Goal: Information Seeking & Learning: Get advice/opinions

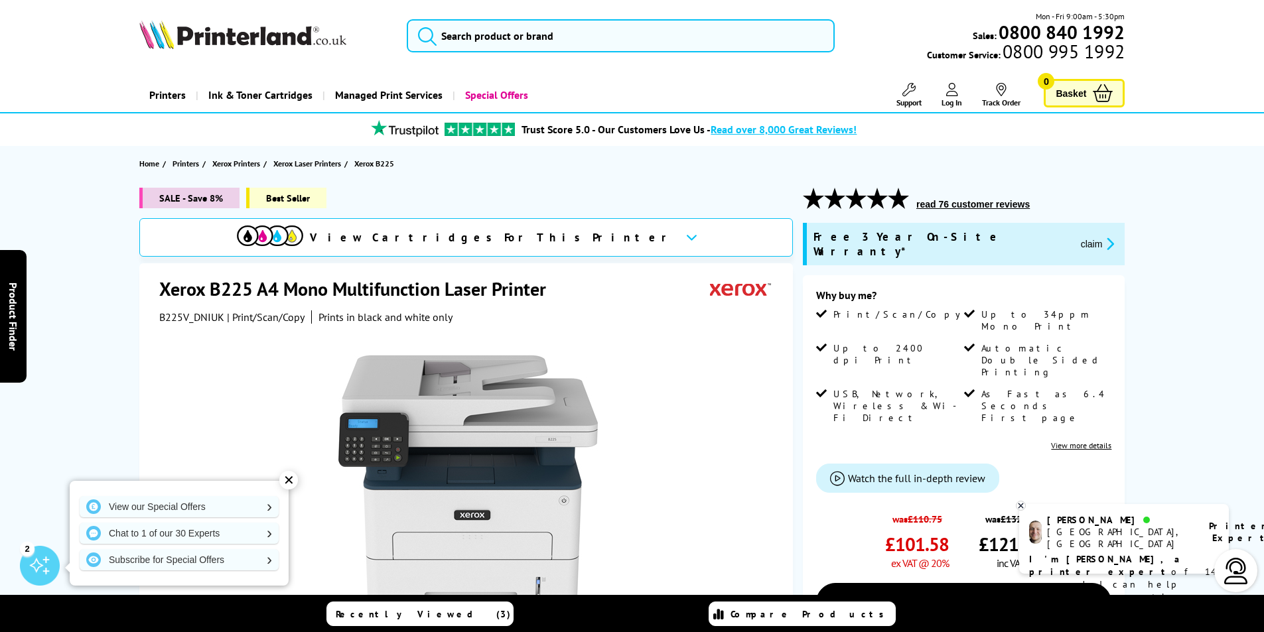
click at [1090, 524] on div "[PERSON_NAME]" at bounding box center [1119, 520] width 145 height 12
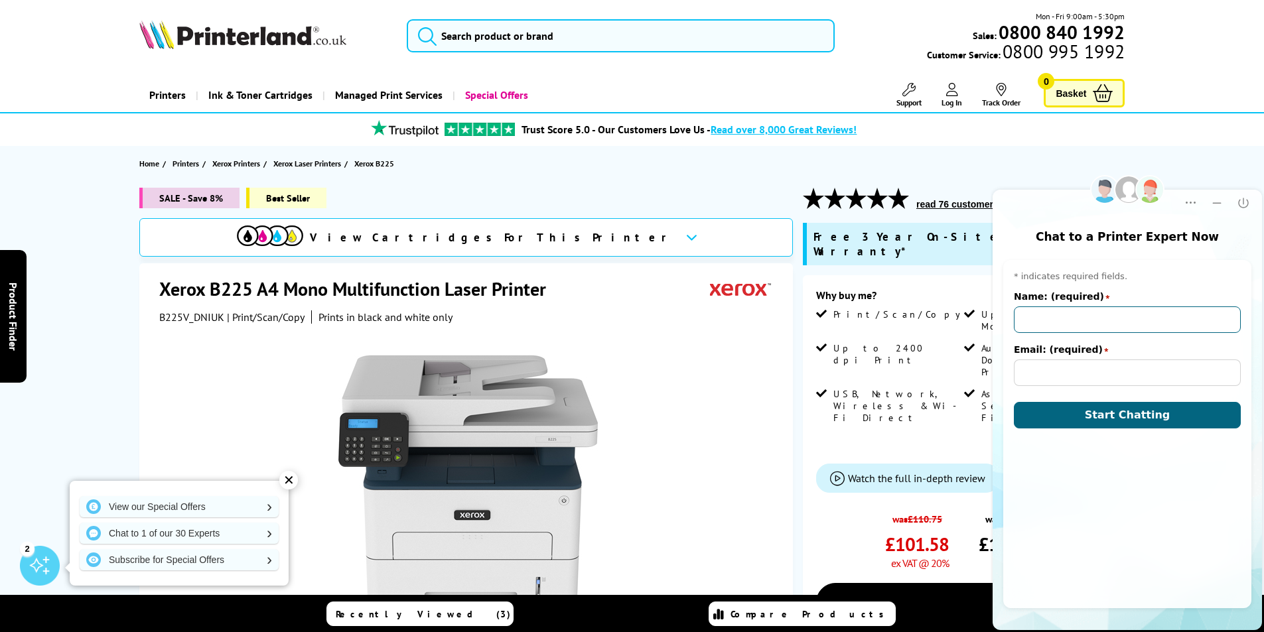
click at [1047, 318] on input "Name: (required)" at bounding box center [1127, 320] width 227 height 27
type input "[PERSON_NAME]"
click at [1047, 373] on input "Email: (required)" at bounding box center [1127, 373] width 227 height 27
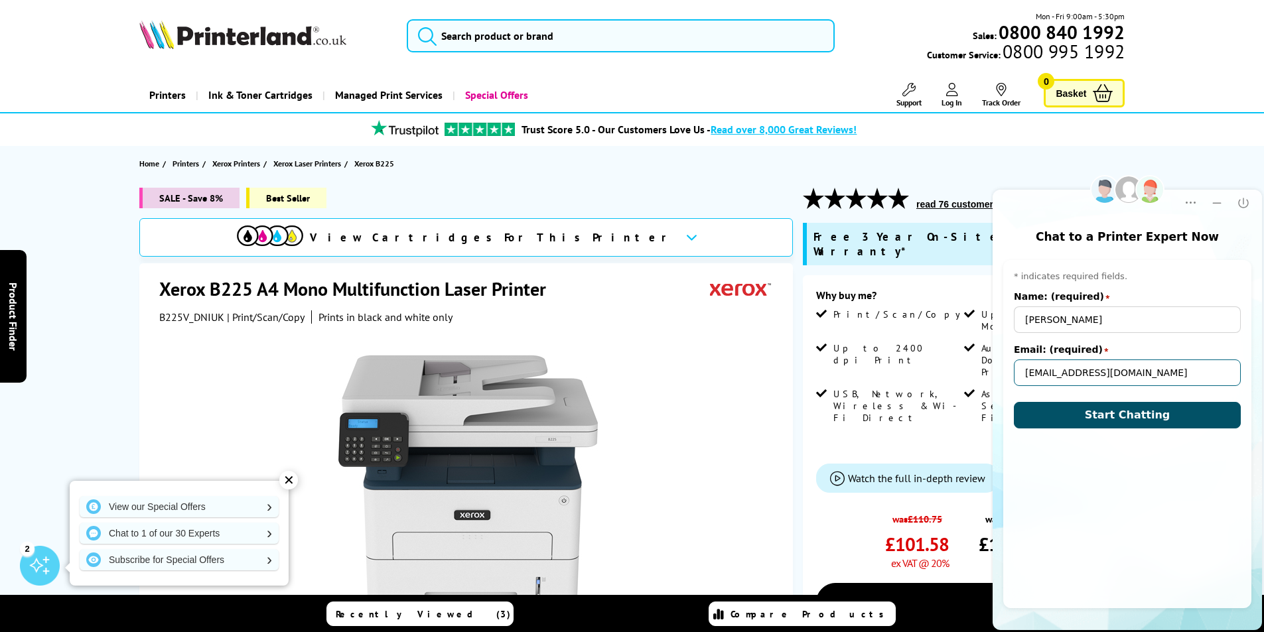
type input "[EMAIL_ADDRESS][DOMAIN_NAME]"
click at [1169, 414] on button "Start Chatting" at bounding box center [1127, 415] width 227 height 27
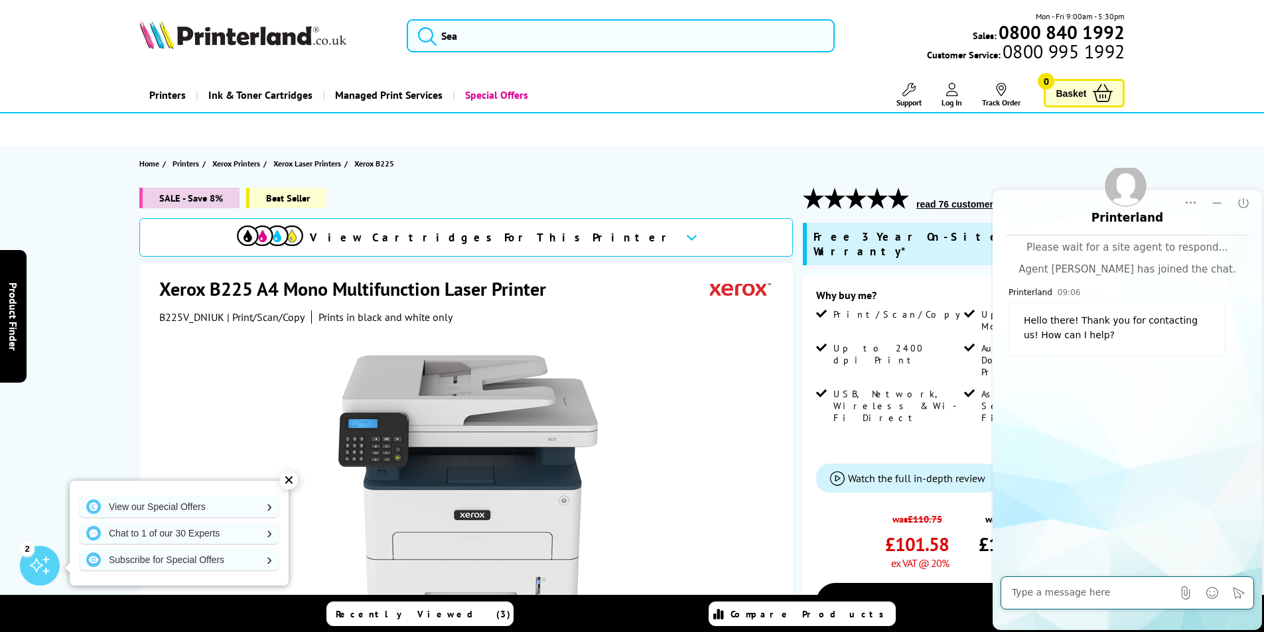
click at [1126, 594] on textarea at bounding box center [1092, 593] width 161 height 13
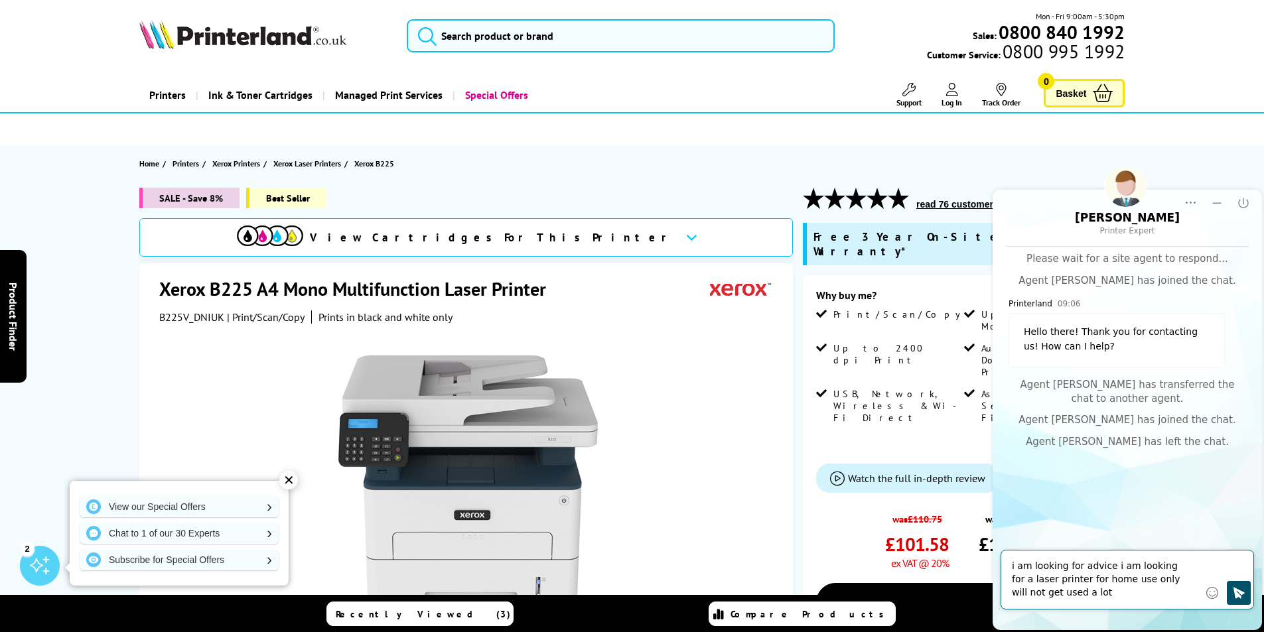
type textarea "i am looking for advice i am looking for a laser printer for home use only will…"
click at [1239, 587] on icon "Click to send" at bounding box center [1238, 593] width 13 height 13
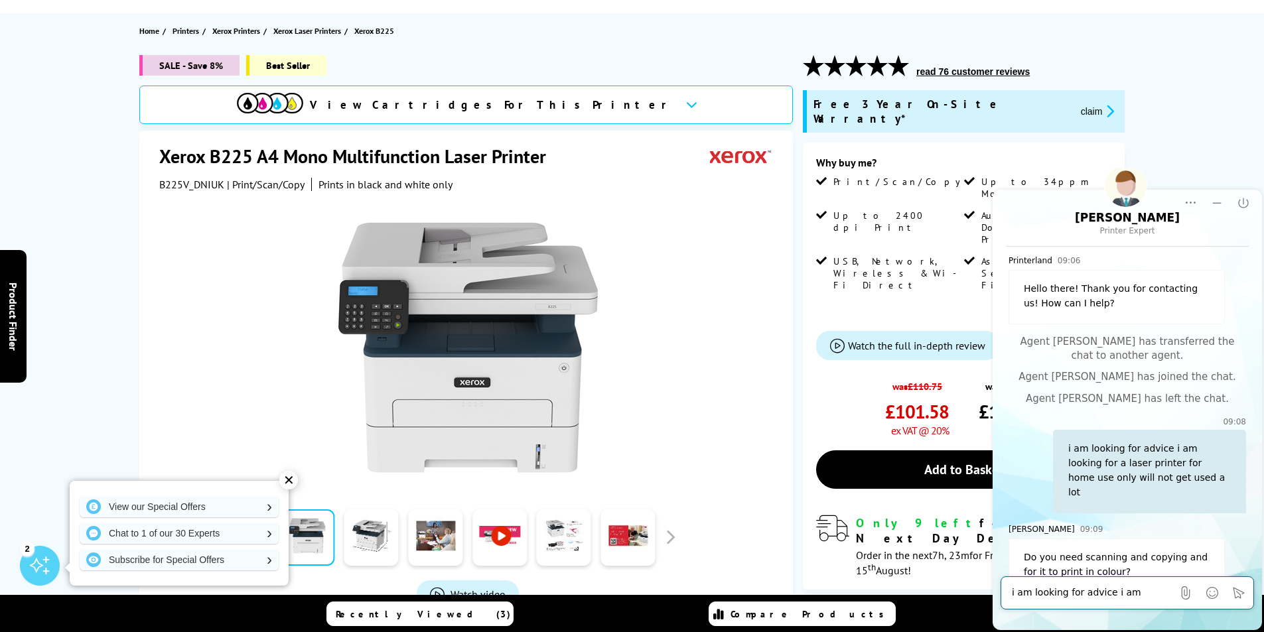
scroll to position [58, 0]
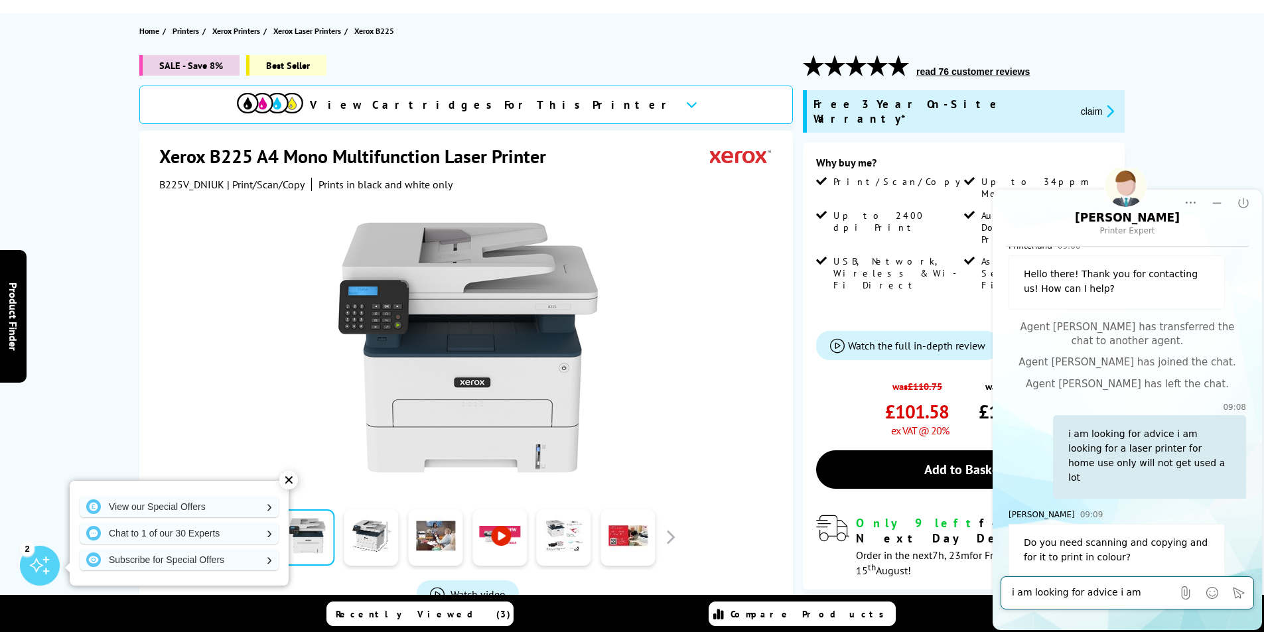
click at [1111, 594] on textarea "i am looking for advice i am looking for a laser printer for home use only will…" at bounding box center [1092, 593] width 161 height 13
type textarea "n"
type textarea "copying yes scan yes colour no"
click at [1238, 591] on icon "Click to send" at bounding box center [1239, 592] width 11 height 11
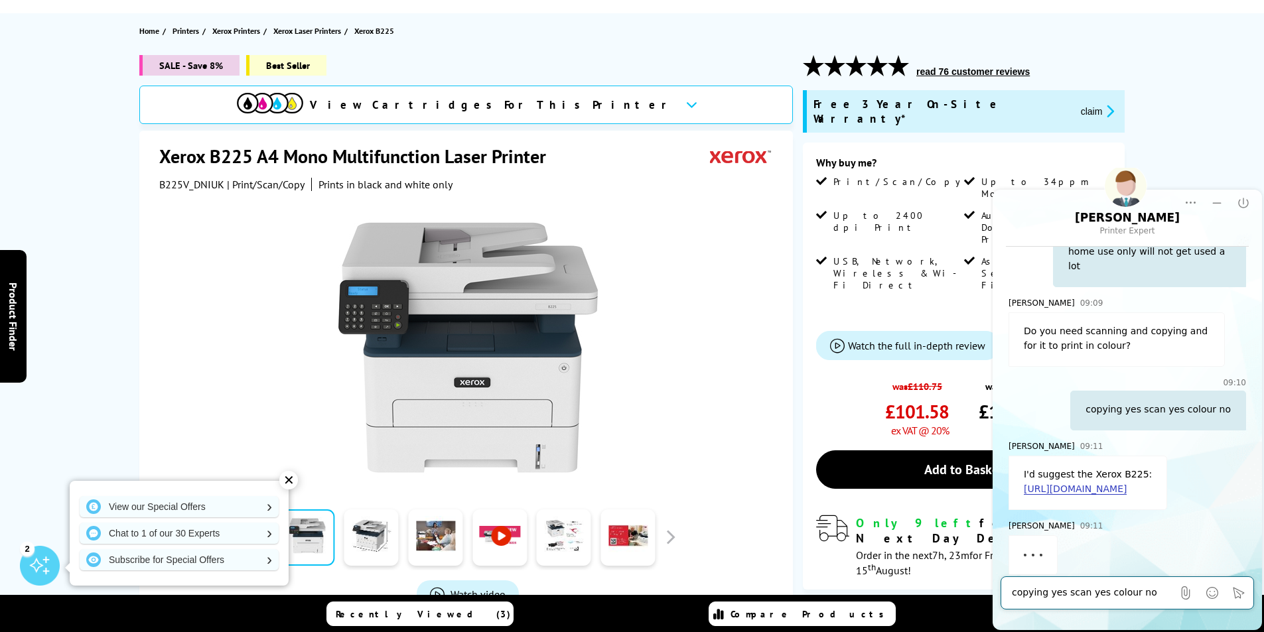
scroll to position [281, 0]
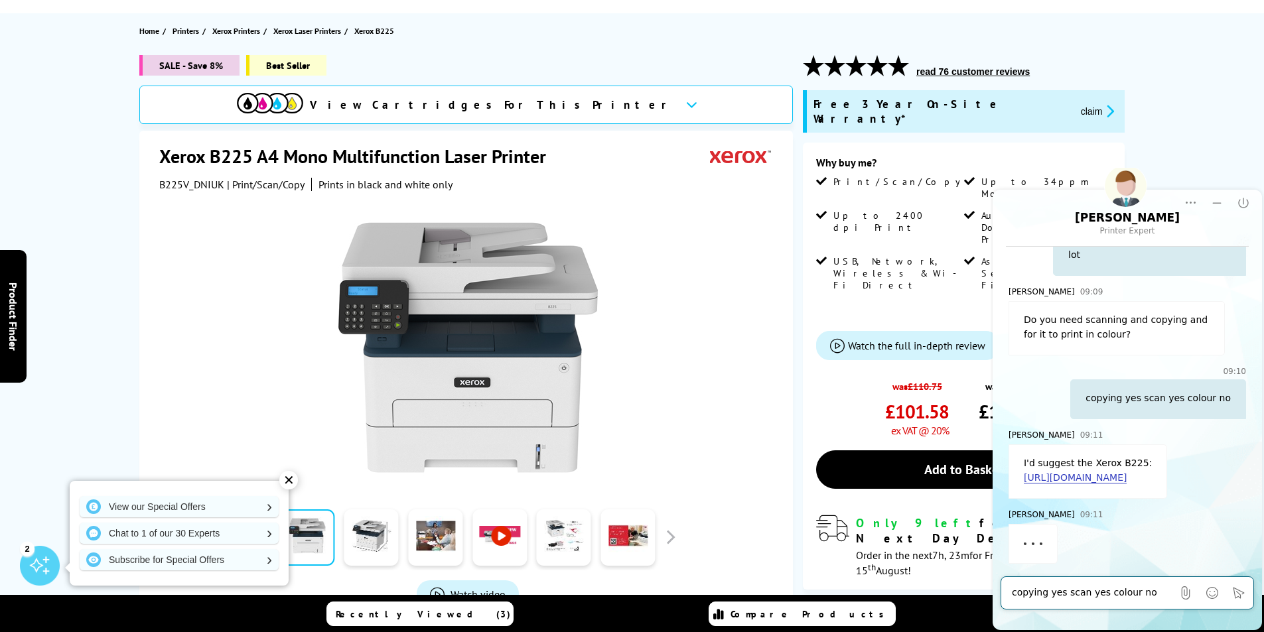
click at [1121, 595] on textarea "copying yes scan yes colour no" at bounding box center [1092, 593] width 161 height 13
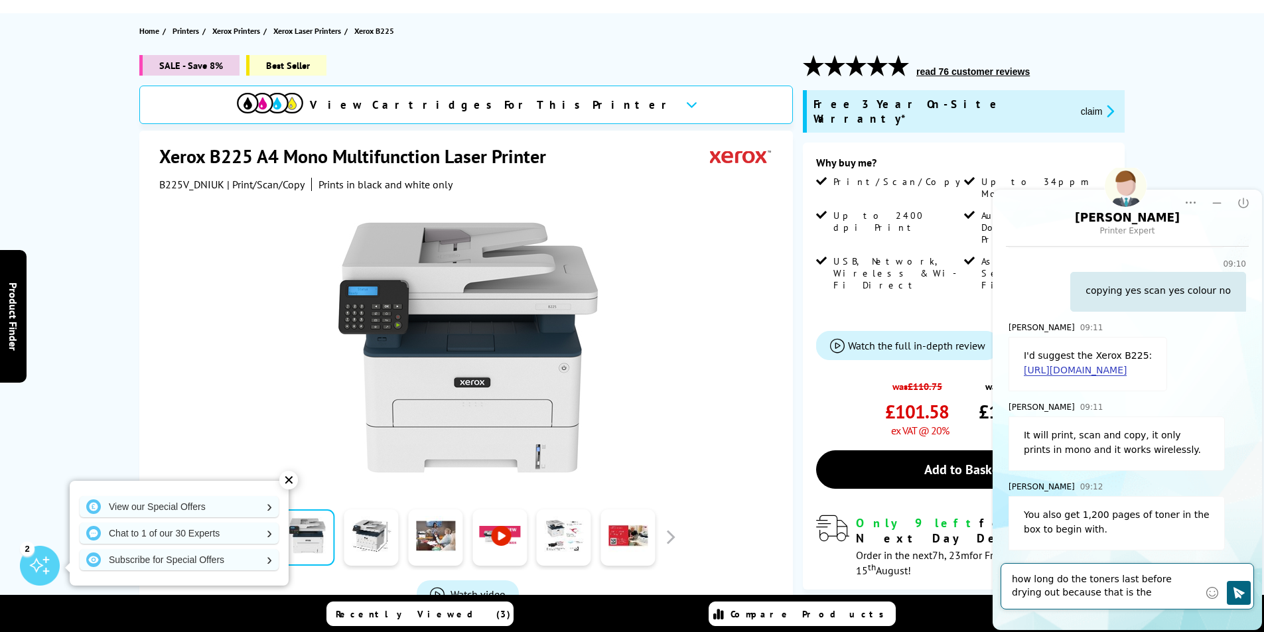
scroll to position [401, 0]
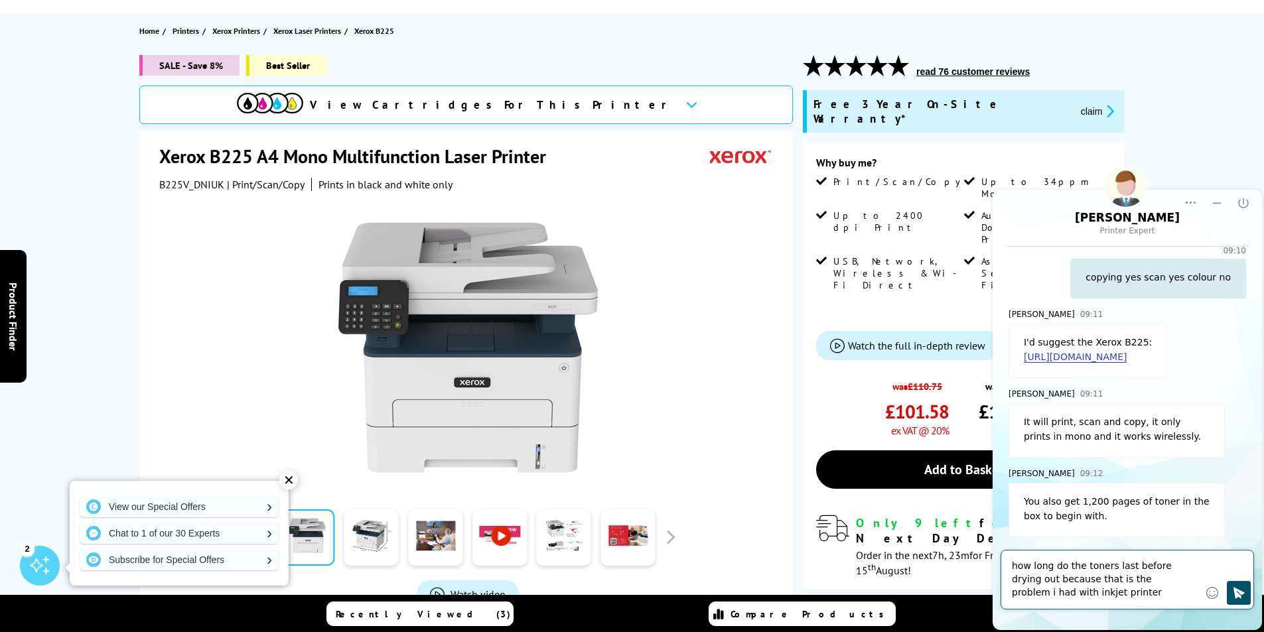
type textarea "how long do the toners last before drying out because that is the problem i had…"
click at [1238, 591] on icon "Click to send" at bounding box center [1239, 592] width 11 height 11
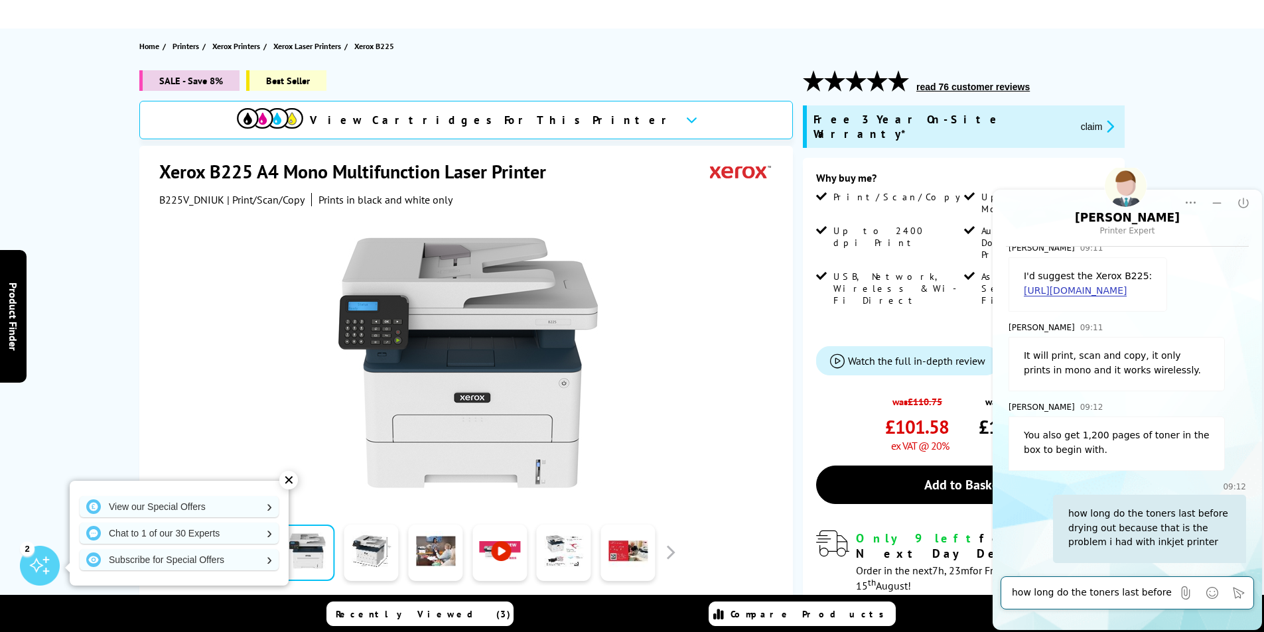
scroll to position [133, 0]
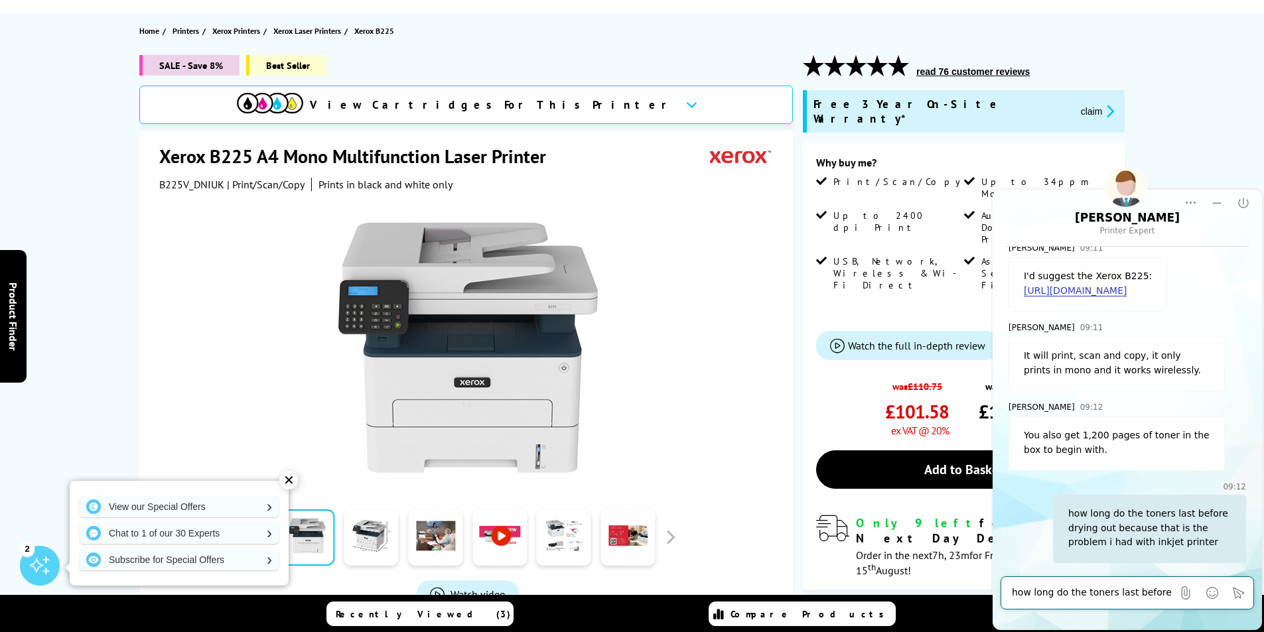
click at [1129, 594] on textarea "how long do the toners last before drying out because that is the problem i had…" at bounding box center [1092, 593] width 161 height 13
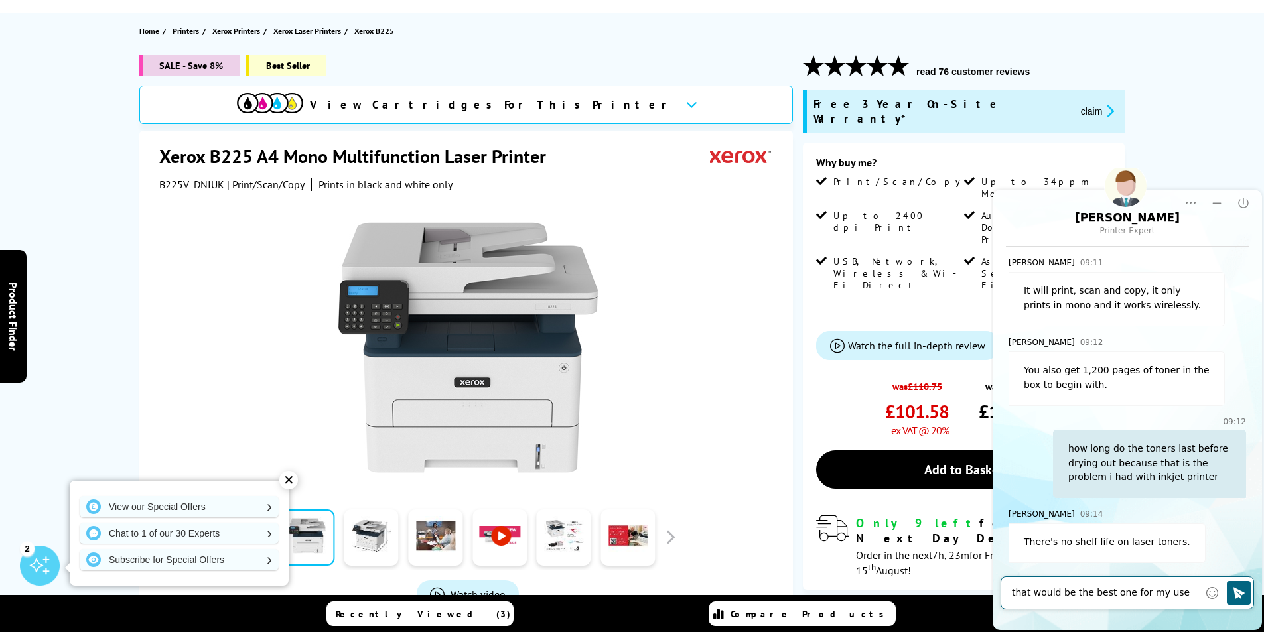
scroll to position [546, 0]
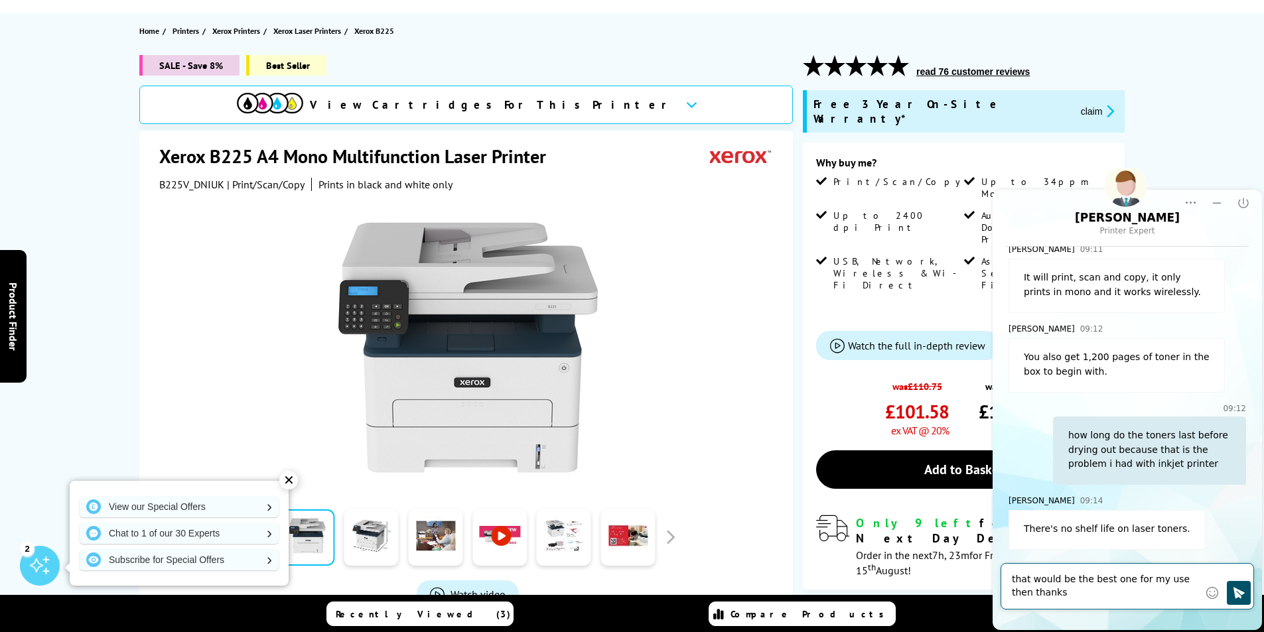
type textarea "that would be the best one for my use then thanks"
click at [1240, 588] on icon "Click to send" at bounding box center [1238, 593] width 13 height 13
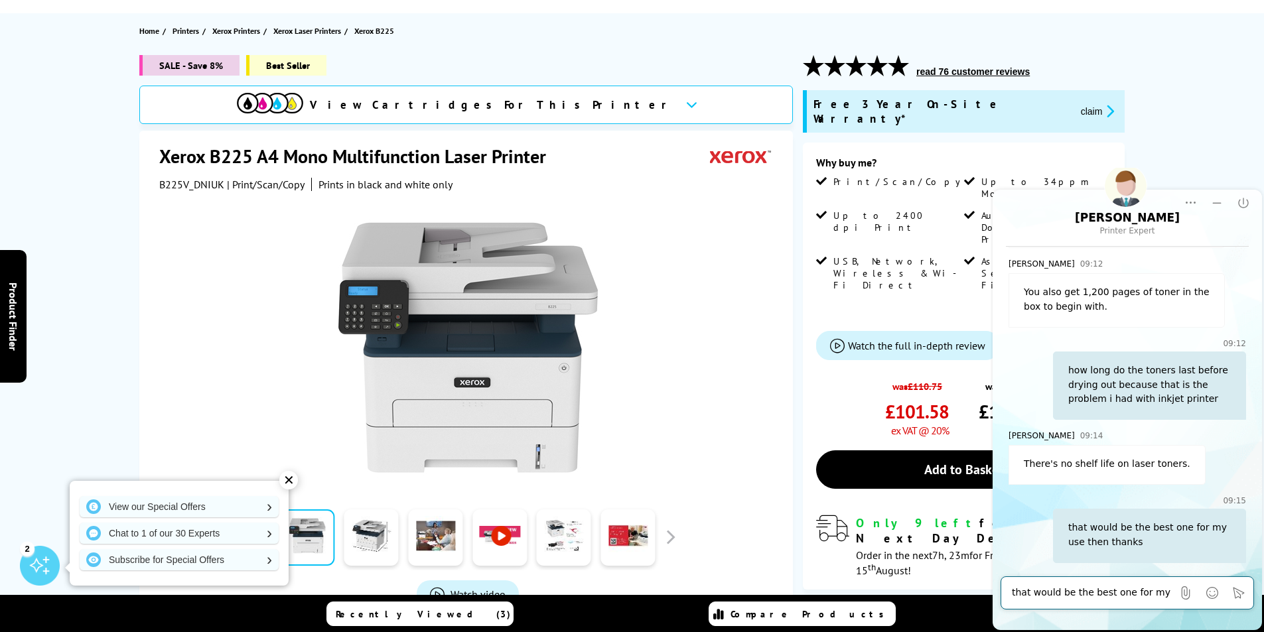
click at [1108, 593] on textarea "that would be the best one for my use then thanks" at bounding box center [1092, 593] width 161 height 13
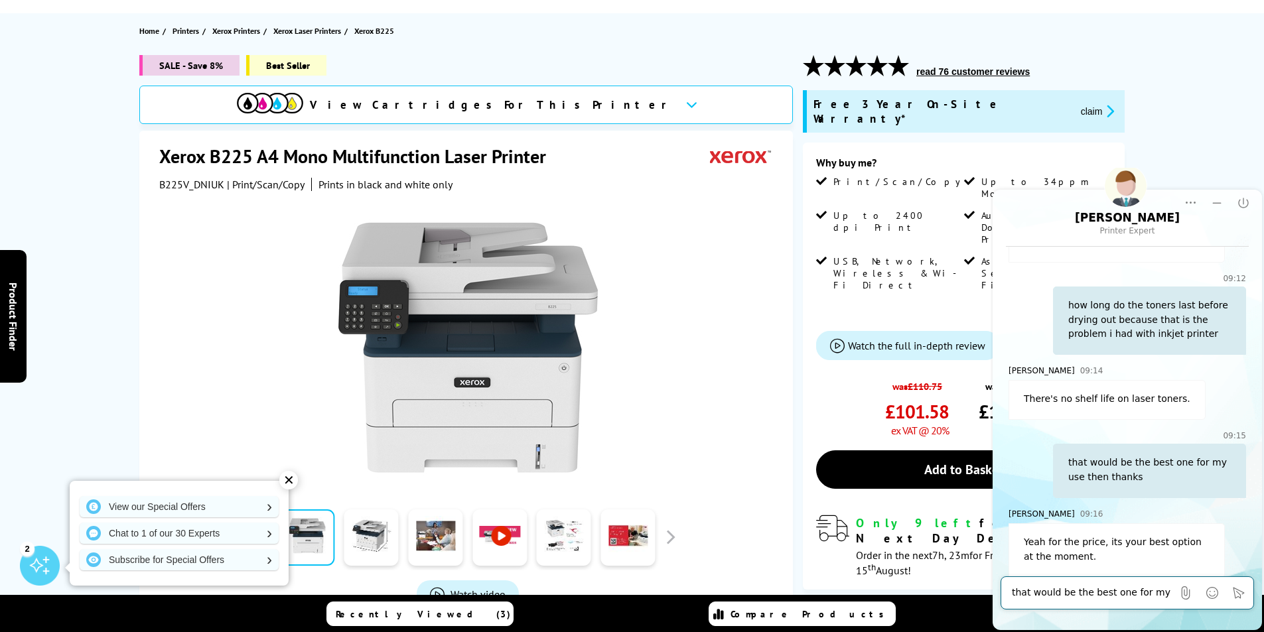
scroll to position [691, 0]
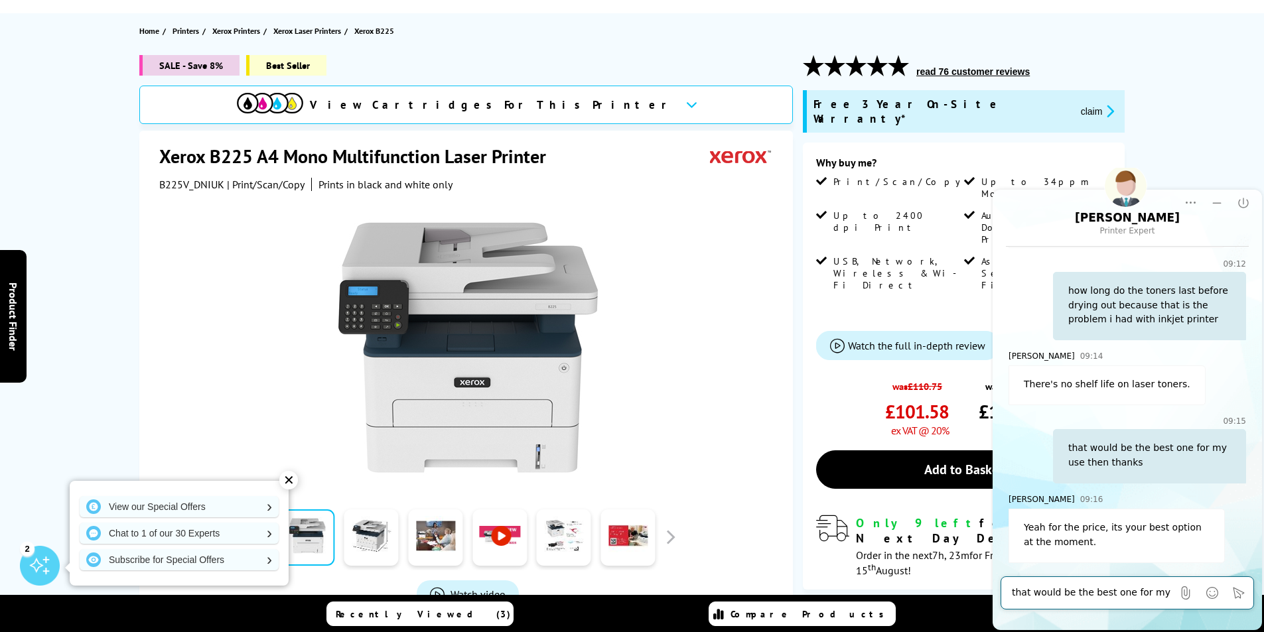
click at [1119, 595] on textarea "that would be the best one for my use then thanks" at bounding box center [1092, 593] width 161 height 13
type textarea "ok thanks"
click at [1236, 591] on icon "Click to send" at bounding box center [1239, 592] width 11 height 11
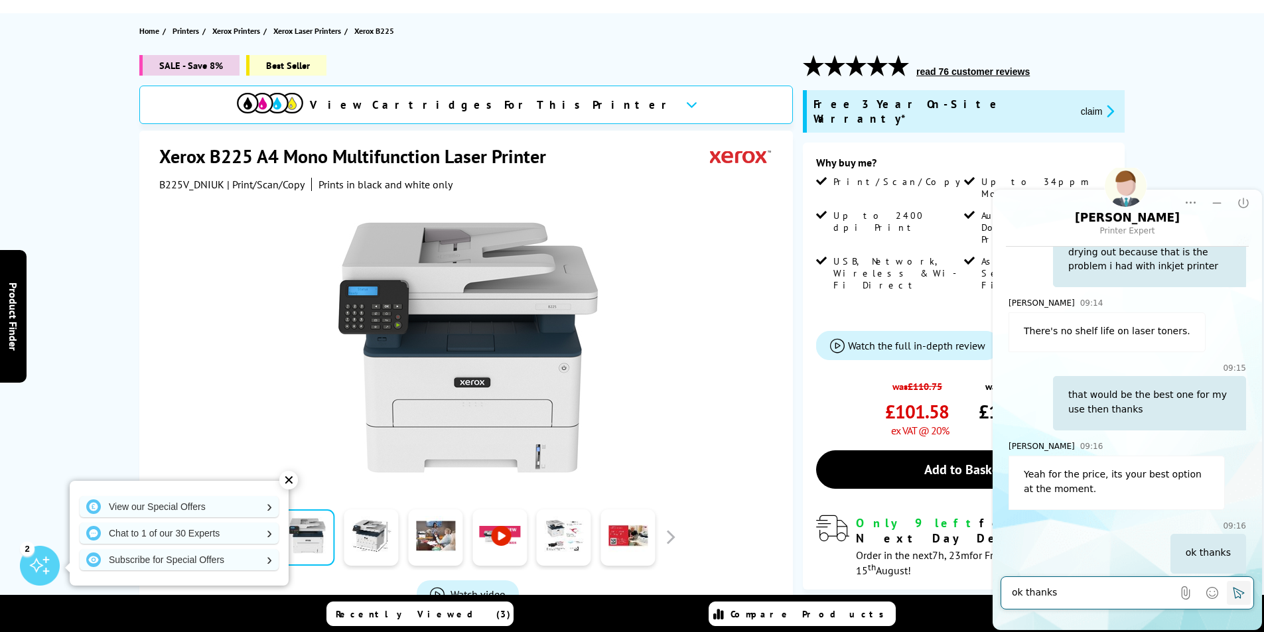
scroll to position [755, 0]
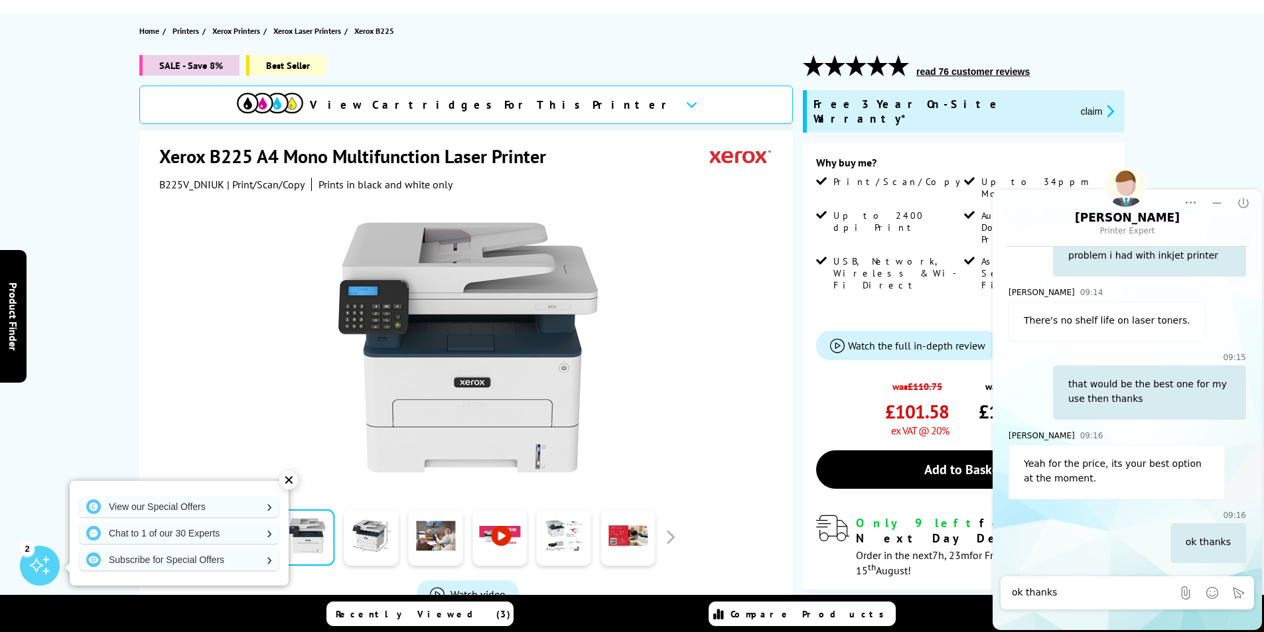
click at [1124, 586] on div "ok thanks" at bounding box center [1092, 593] width 161 height 27
click at [1112, 596] on textarea "ok thanks" at bounding box center [1092, 593] width 161 height 13
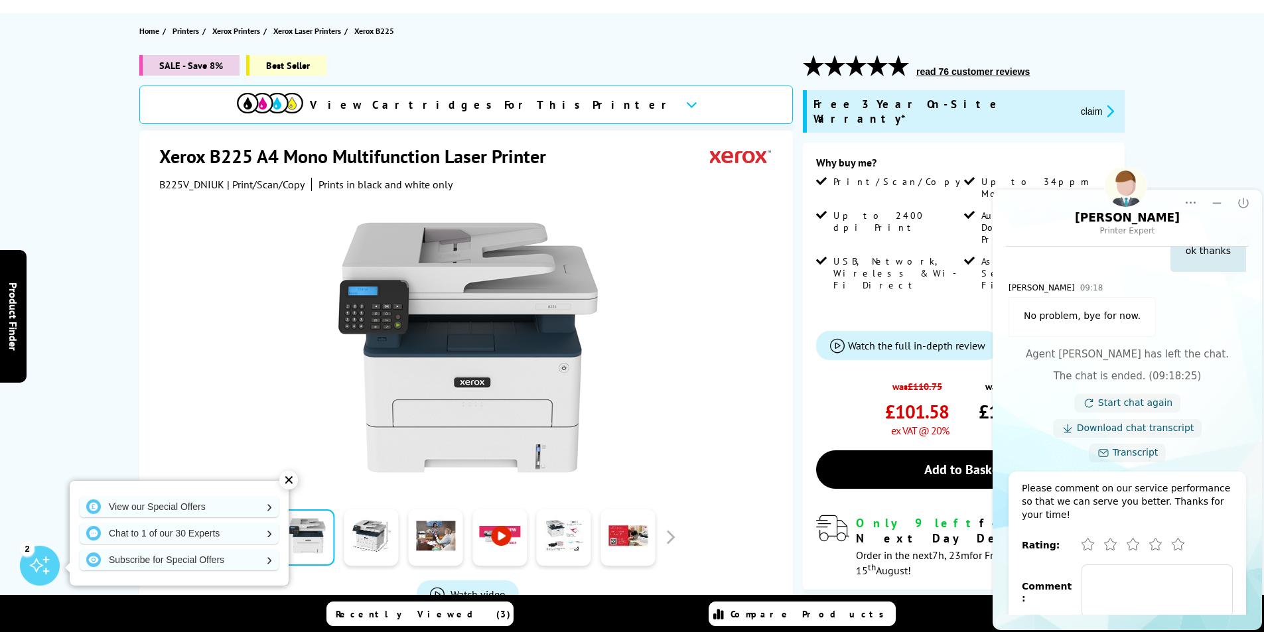
scroll to position [1116, 0]
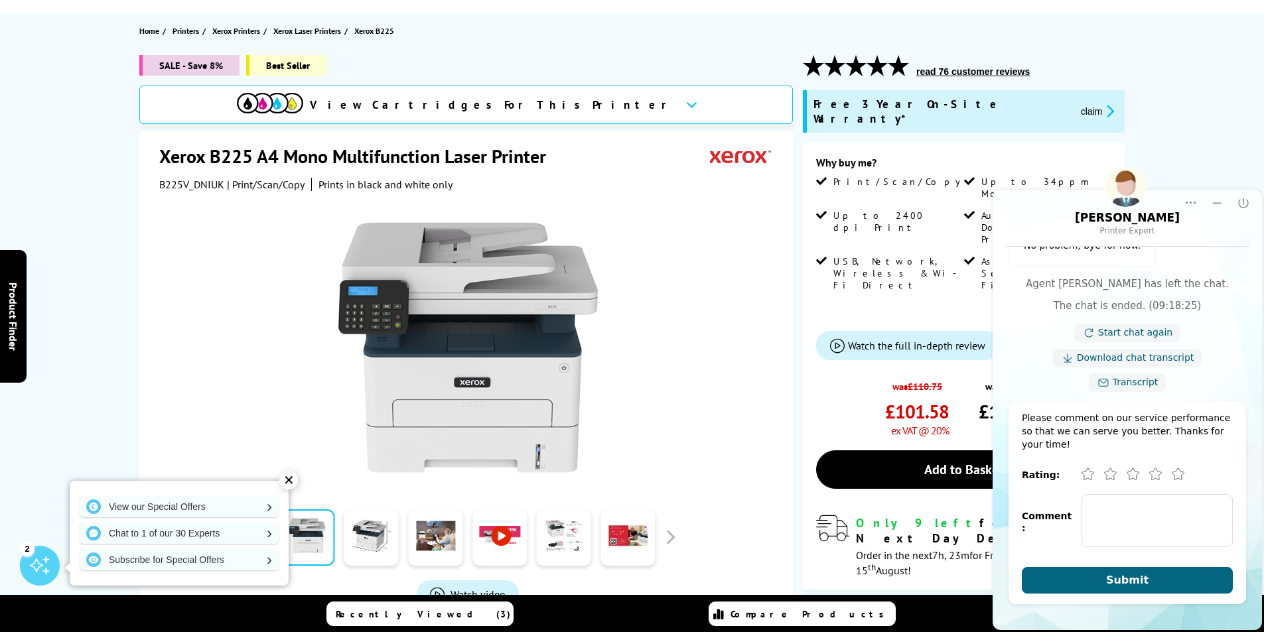
click at [767, 288] on div at bounding box center [467, 341] width 617 height 300
click at [1181, 468] on icon "Excellent" at bounding box center [1180, 476] width 16 height 16
click at [1121, 574] on span "Submit" at bounding box center [1127, 580] width 42 height 13
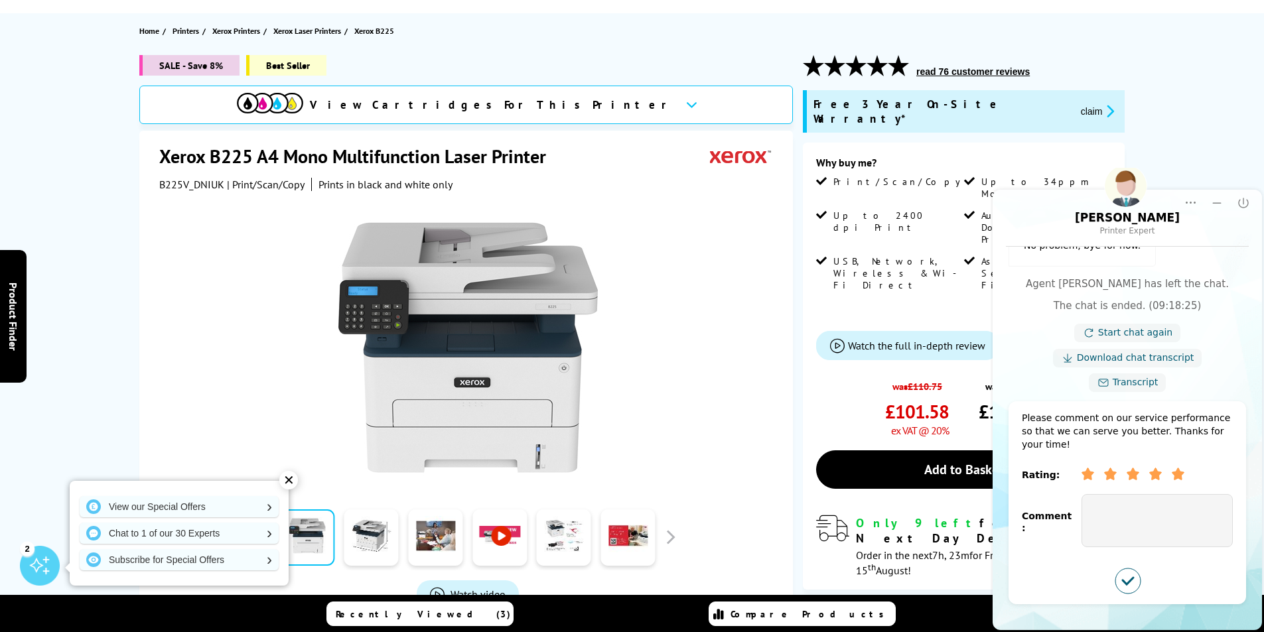
scroll to position [906, 0]
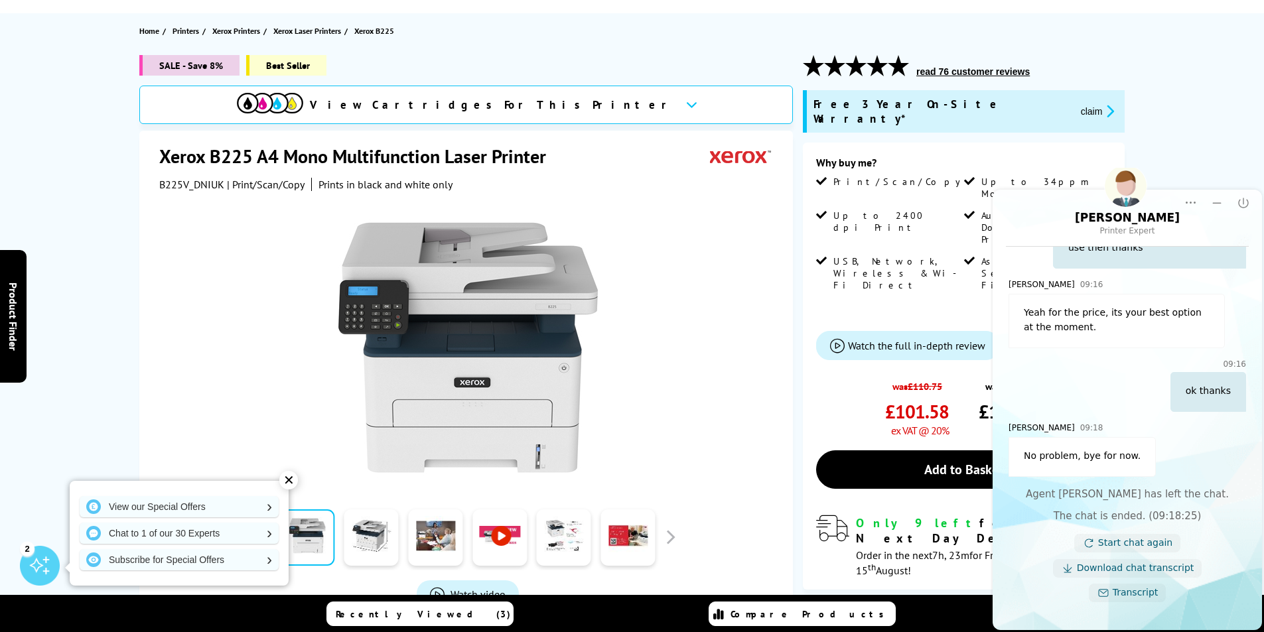
click at [1142, 61] on div "SALE - Save 8% Best Seller View Cartridges For This Printer Xerox B225 A4 Mono …" at bounding box center [633, 417] width 1062 height 724
click at [700, 341] on div at bounding box center [467, 341] width 617 height 300
click at [1249, 202] on icon "Close" at bounding box center [1243, 202] width 13 height 13
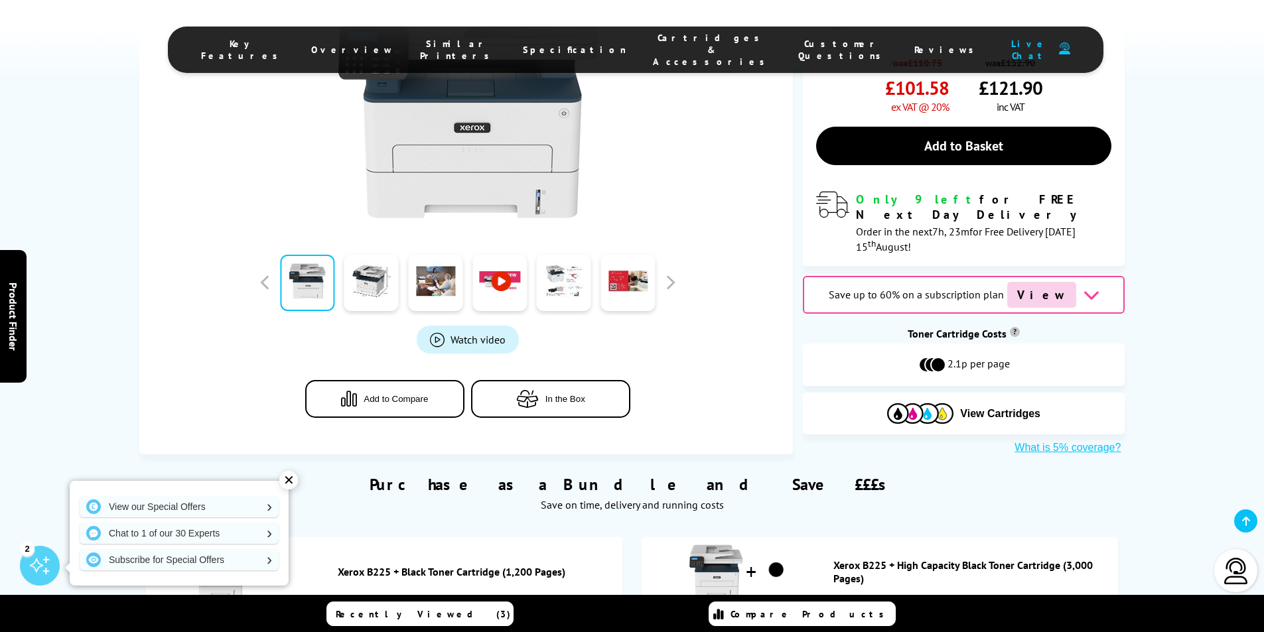
scroll to position [664, 0]
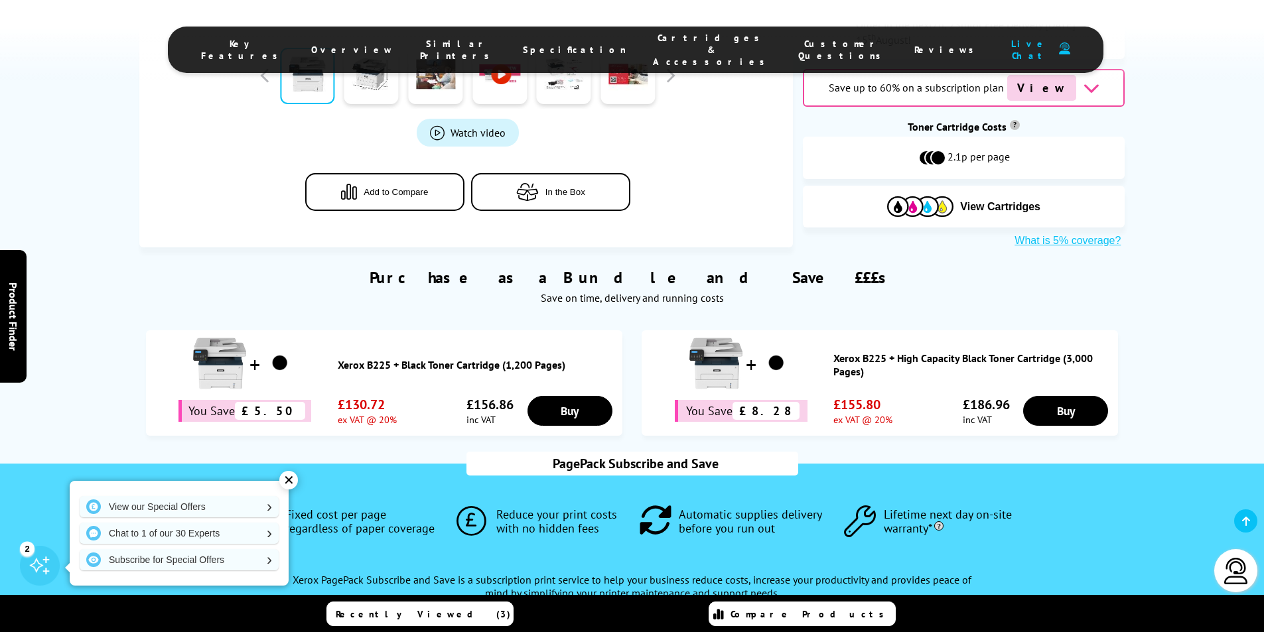
click at [289, 478] on div "✕" at bounding box center [288, 480] width 19 height 19
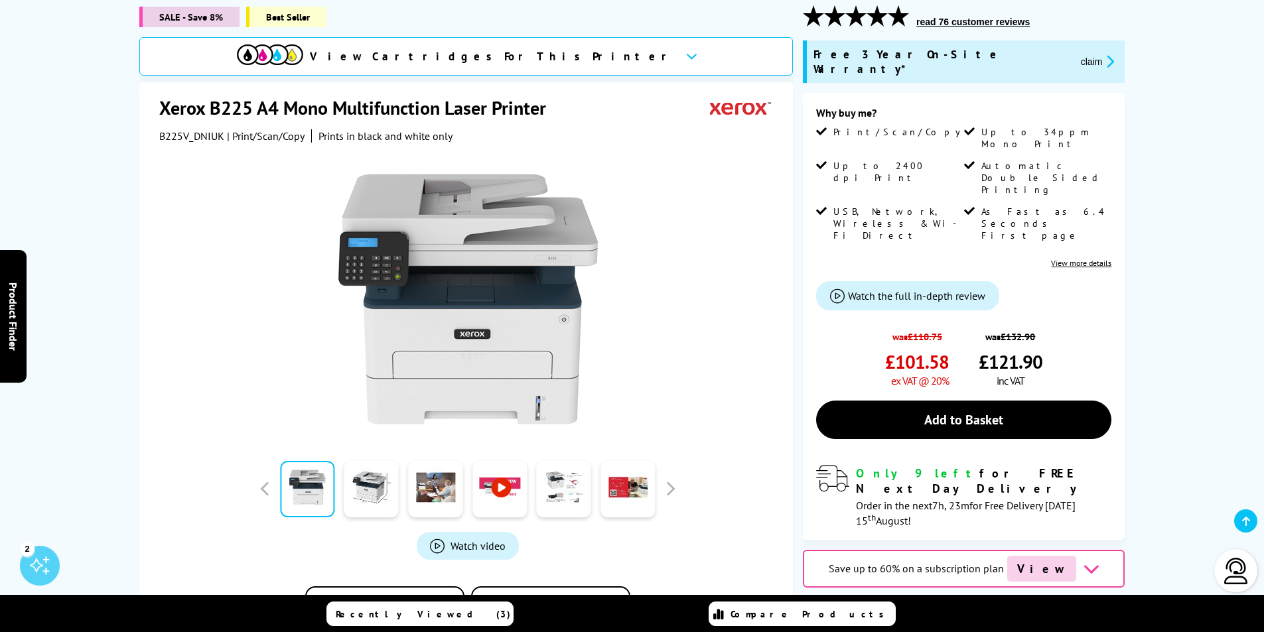
scroll to position [0, 0]
